Goal: Check status: Check status

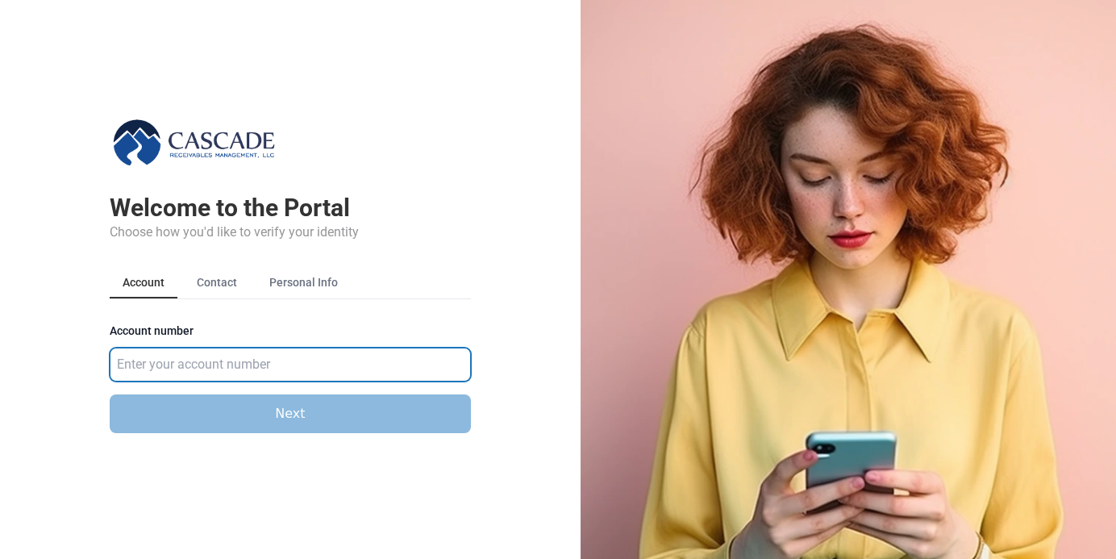
click at [263, 357] on input "Account number" at bounding box center [290, 365] width 361 height 34
type input "583921"
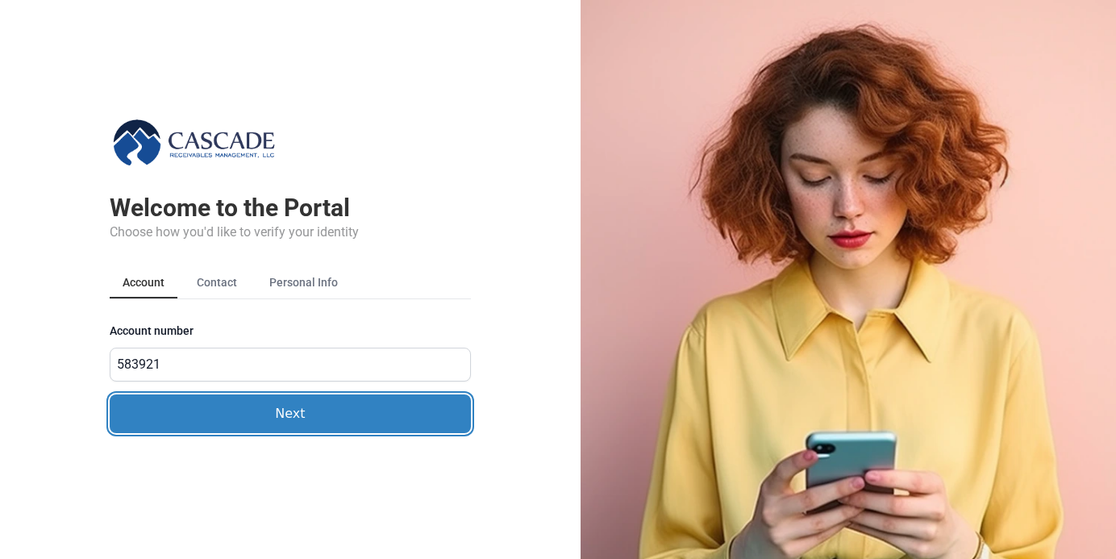
click at [175, 415] on button "Next" at bounding box center [290, 413] width 361 height 39
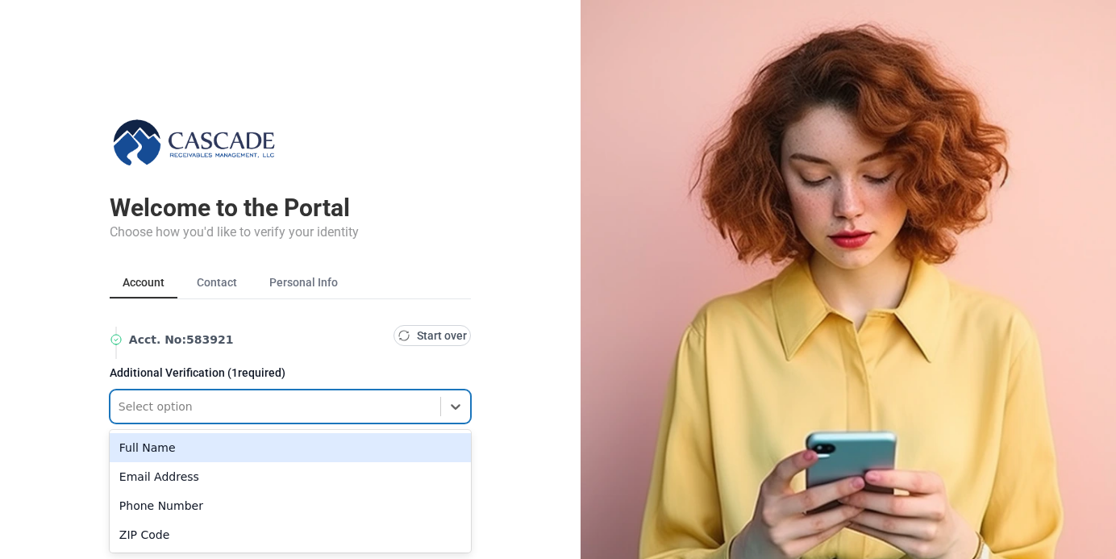
click at [431, 400] on div at bounding box center [276, 406] width 314 height 19
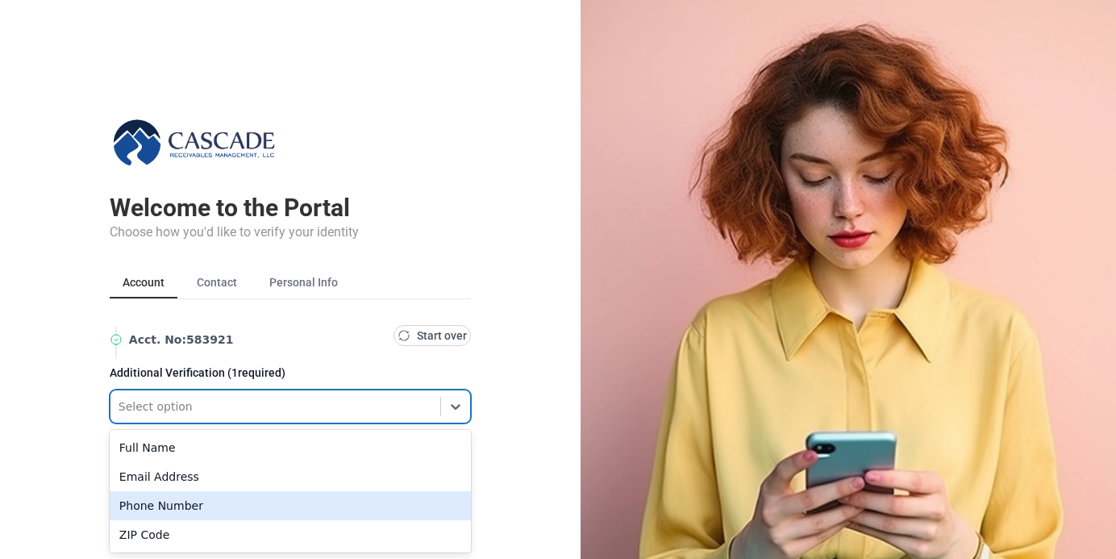
click at [385, 515] on div "Phone Number" at bounding box center [290, 505] width 361 height 29
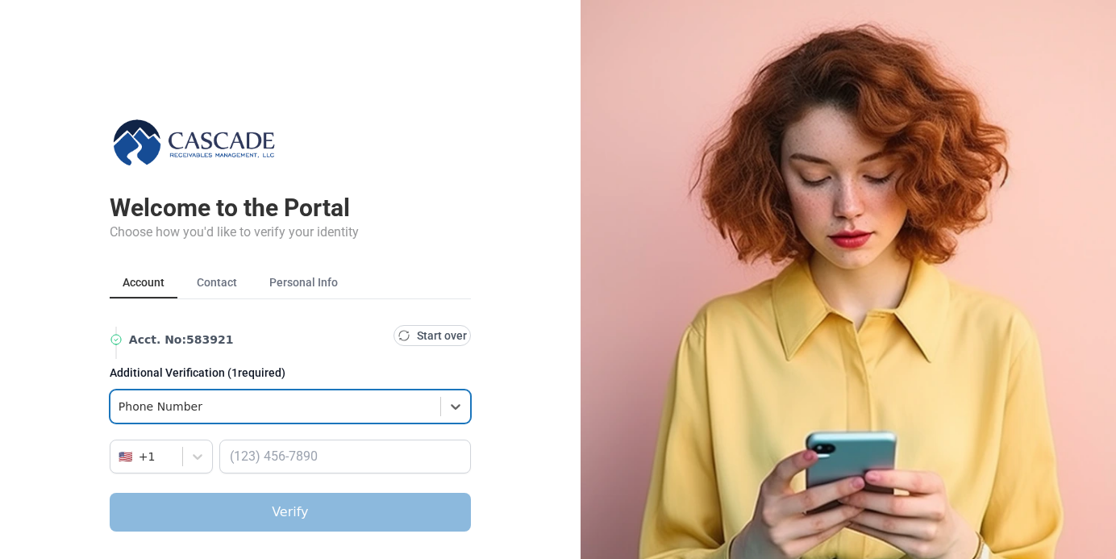
click at [346, 403] on div at bounding box center [276, 406] width 314 height 19
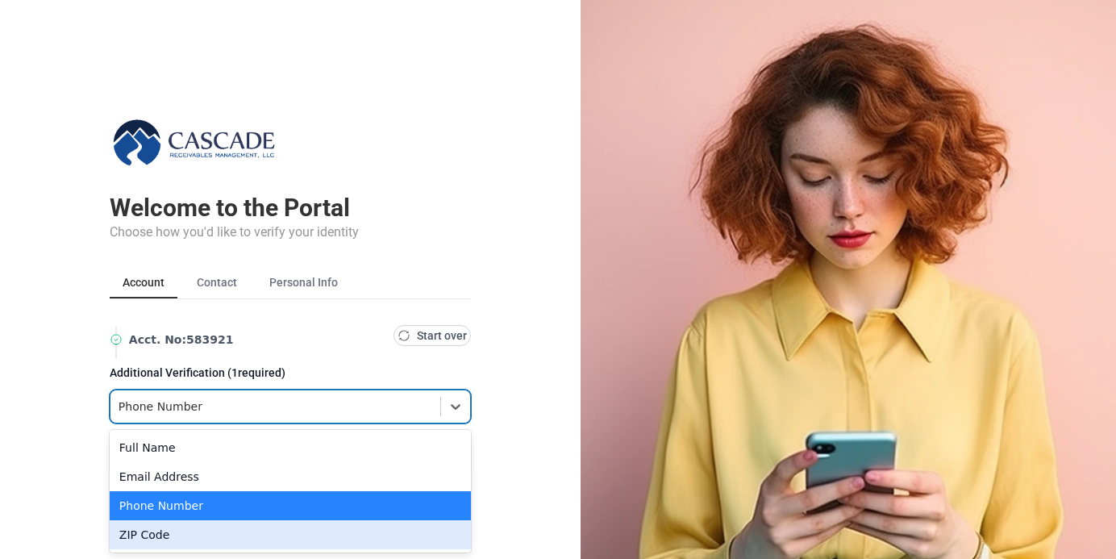
click at [322, 543] on div "ZIP Code" at bounding box center [290, 534] width 361 height 29
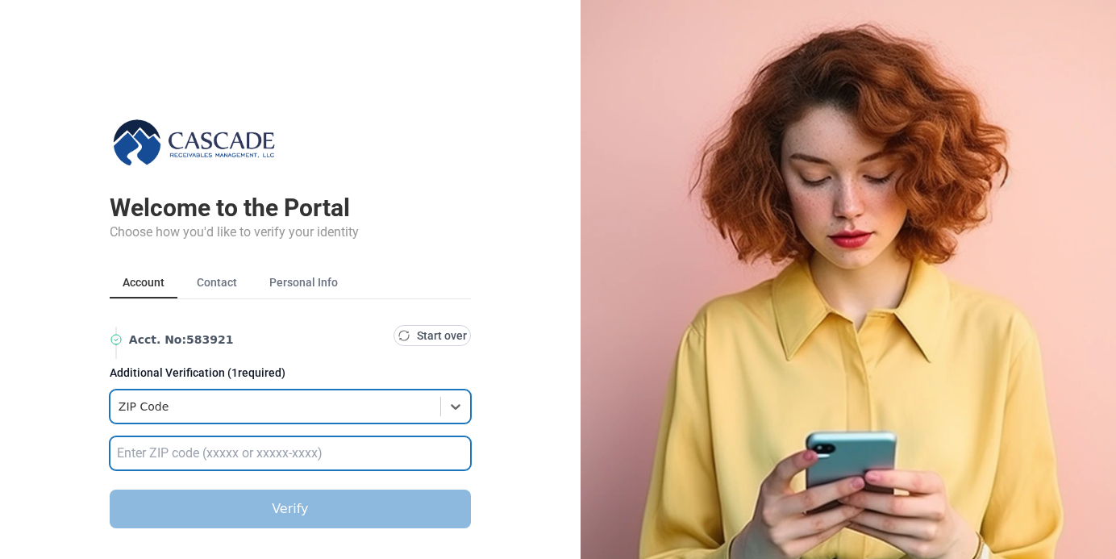
click at [322, 442] on input "text" at bounding box center [290, 453] width 361 height 34
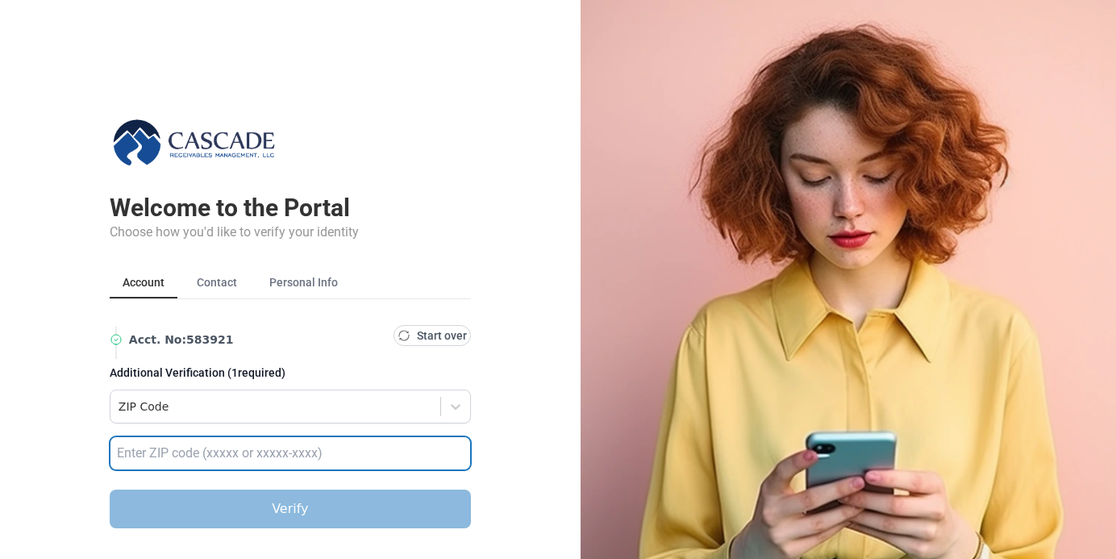
type input "32789"
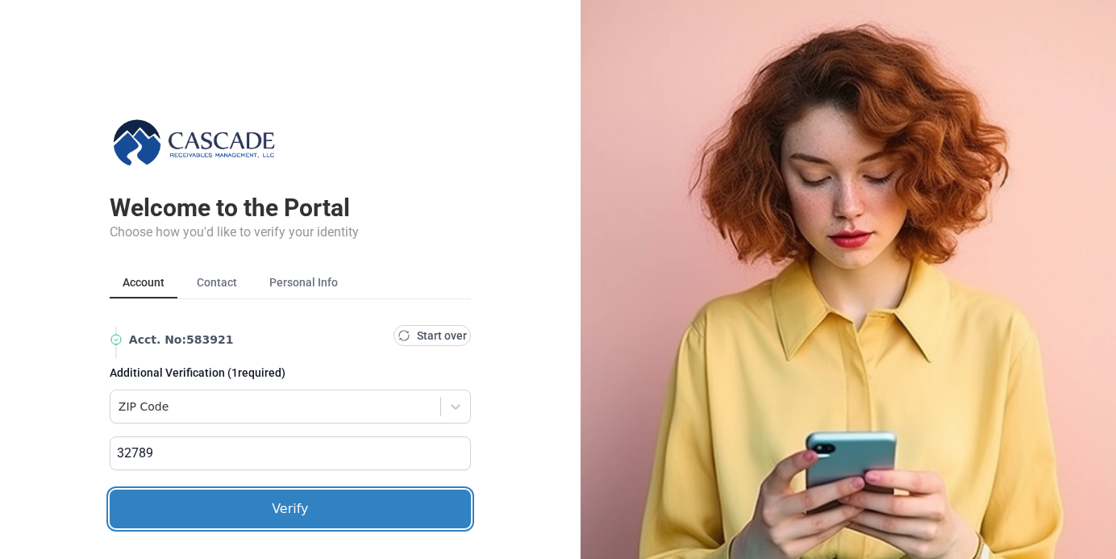
click at [263, 500] on button "Verify" at bounding box center [290, 509] width 361 height 39
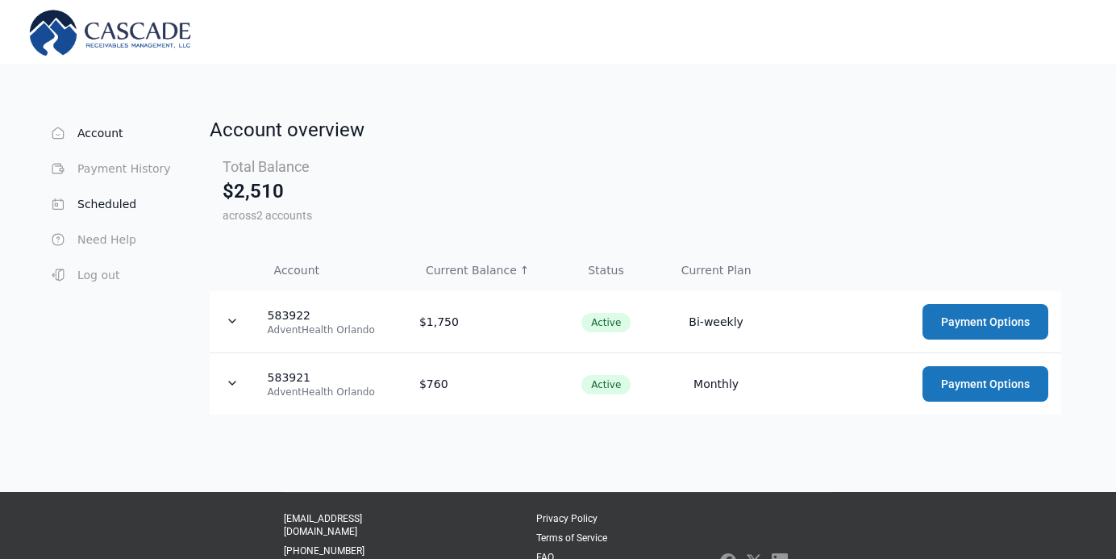
click at [97, 208] on button "Scheduled" at bounding box center [109, 204] width 123 height 32
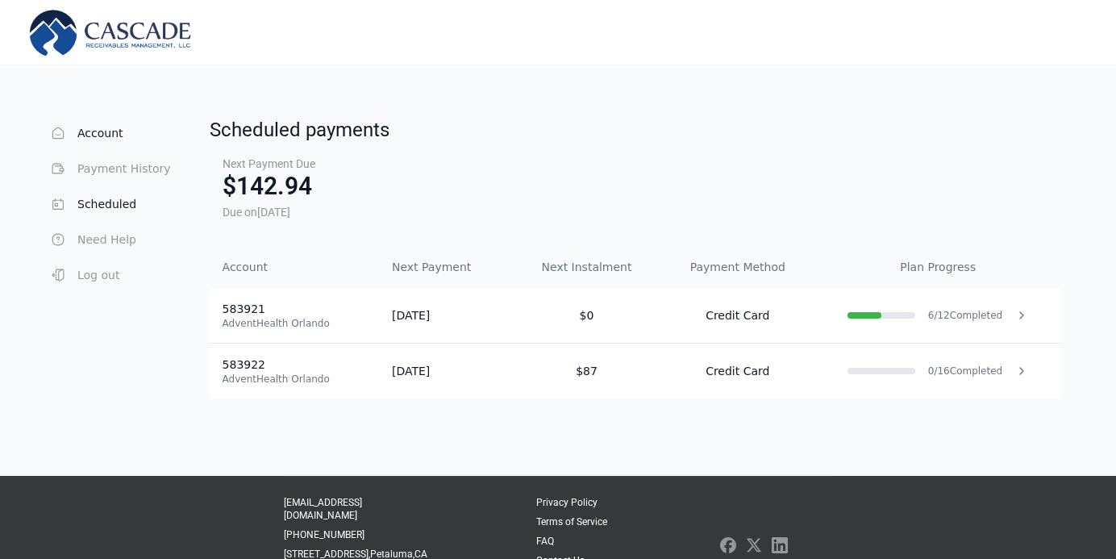
click at [102, 136] on button "Account" at bounding box center [109, 133] width 123 height 32
